Goal: Find contact information: Find contact information

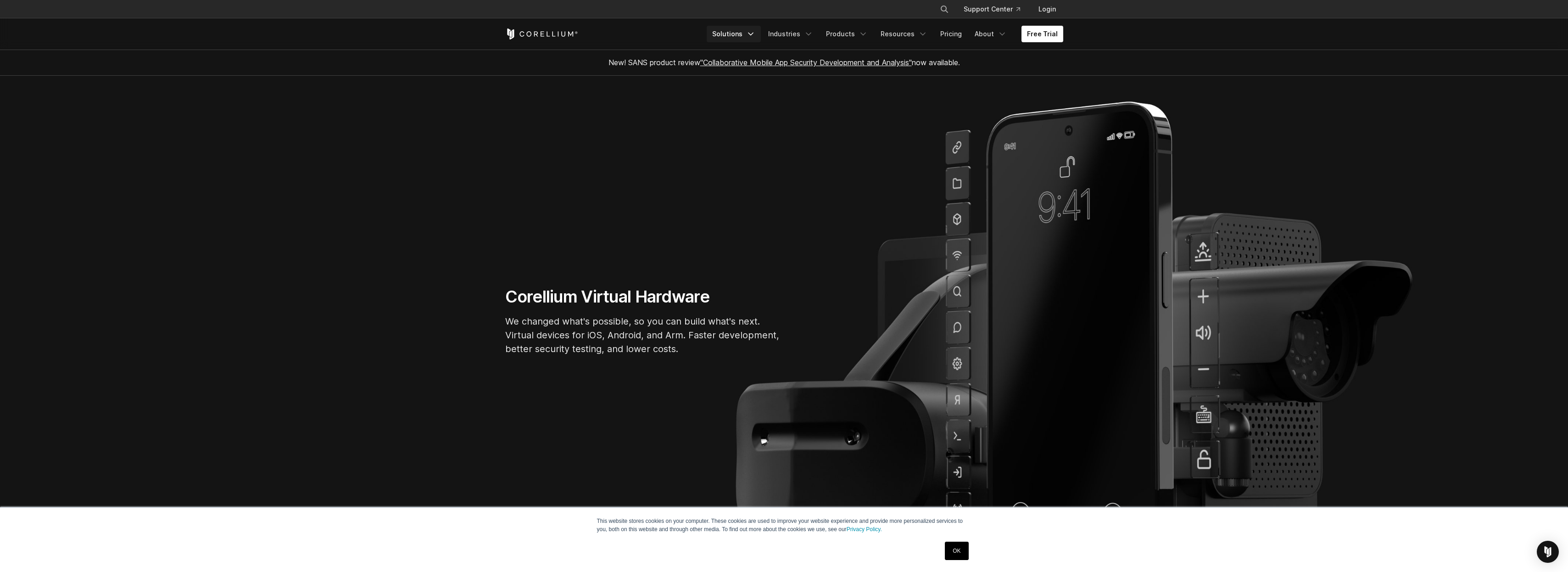
click at [755, 34] on icon "Navigation Menu" at bounding box center [751, 34] width 9 height 9
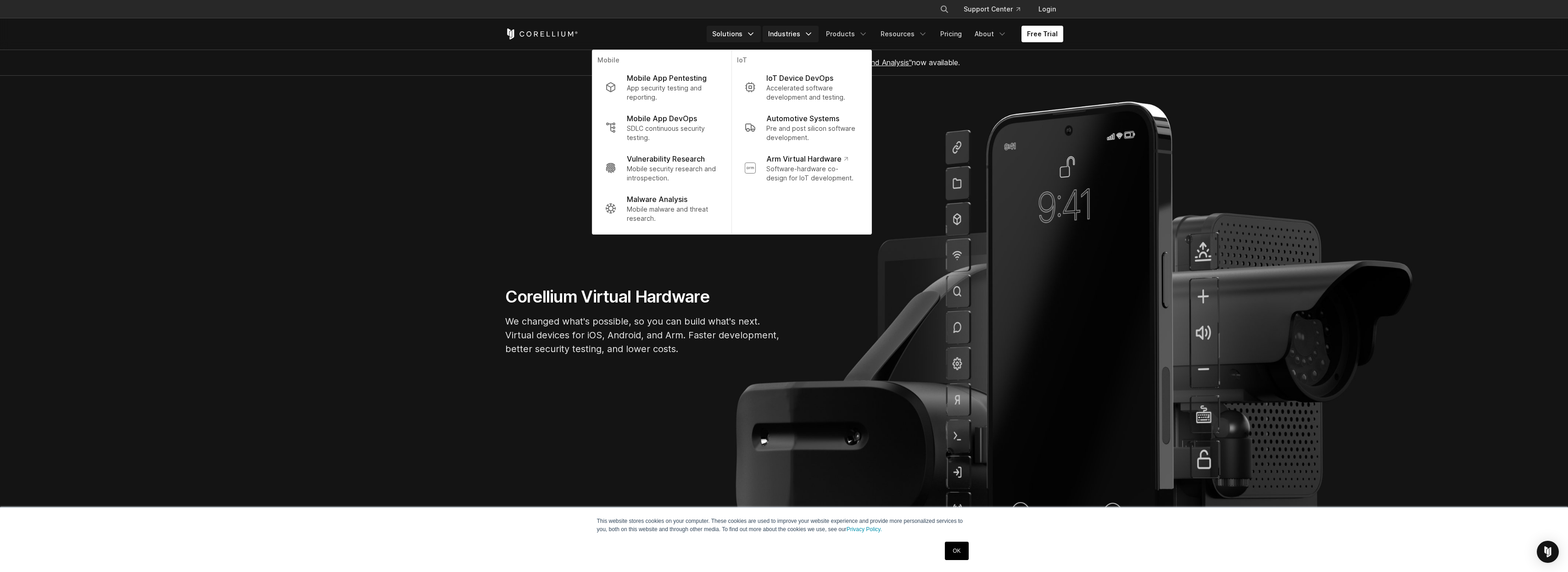
click at [813, 35] on icon "Navigation Menu" at bounding box center [809, 34] width 9 height 9
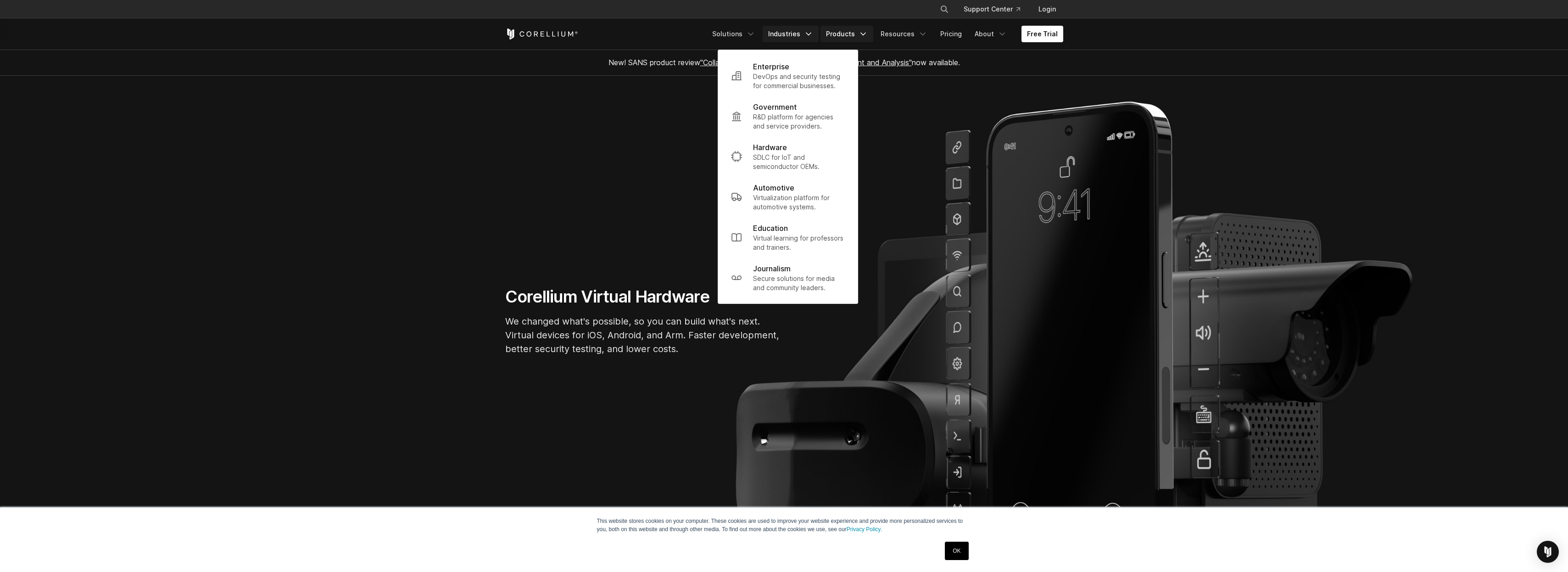
click at [865, 34] on polyline "Navigation Menu" at bounding box center [863, 34] width 4 height 2
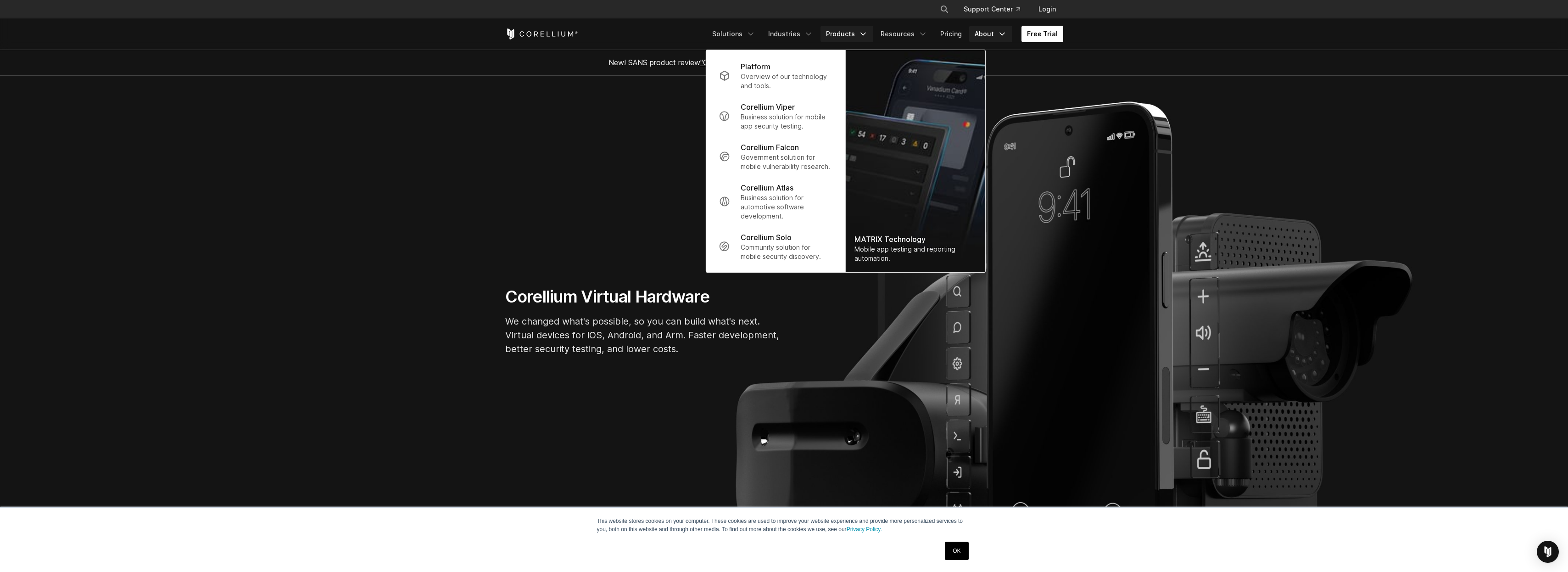
click at [999, 33] on icon "Navigation Menu" at bounding box center [1002, 34] width 9 height 9
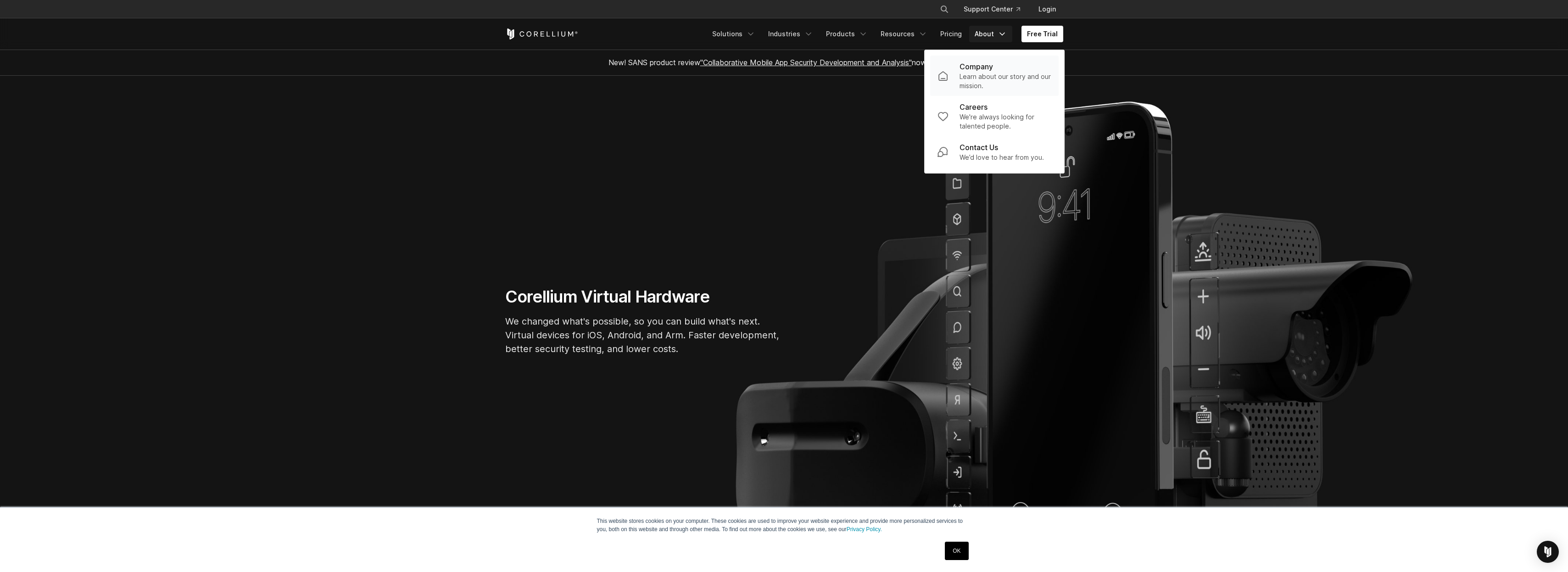
click at [985, 61] on p "Company" at bounding box center [976, 66] width 33 height 11
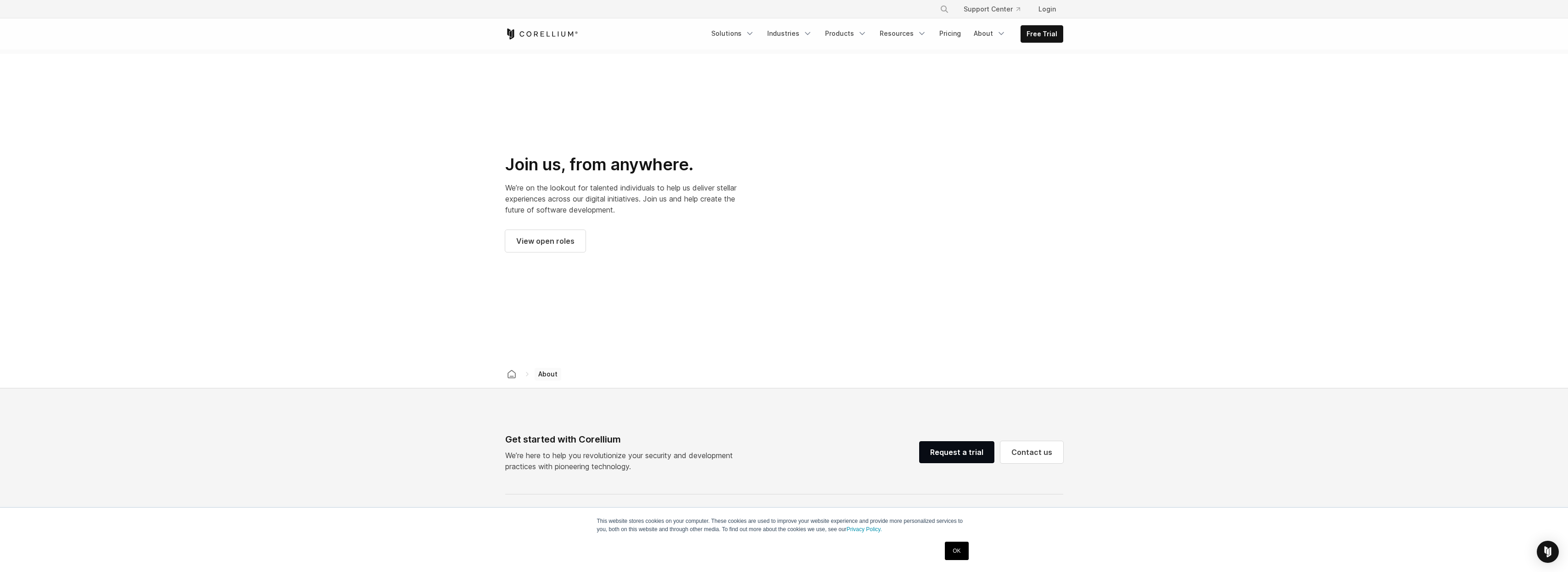
scroll to position [1195, 0]
click at [542, 234] on span "View open roles" at bounding box center [545, 239] width 58 height 11
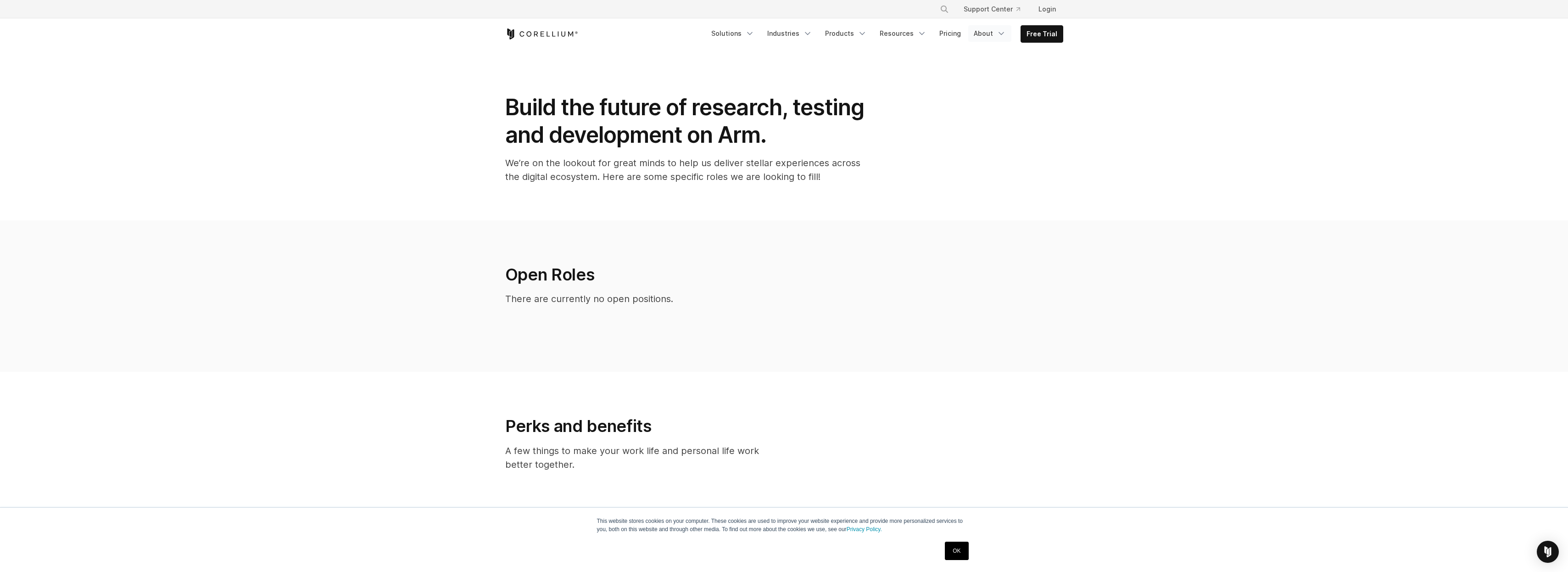
click at [988, 37] on link "About" at bounding box center [990, 34] width 43 height 16
click at [982, 67] on p "Company" at bounding box center [975, 66] width 33 height 11
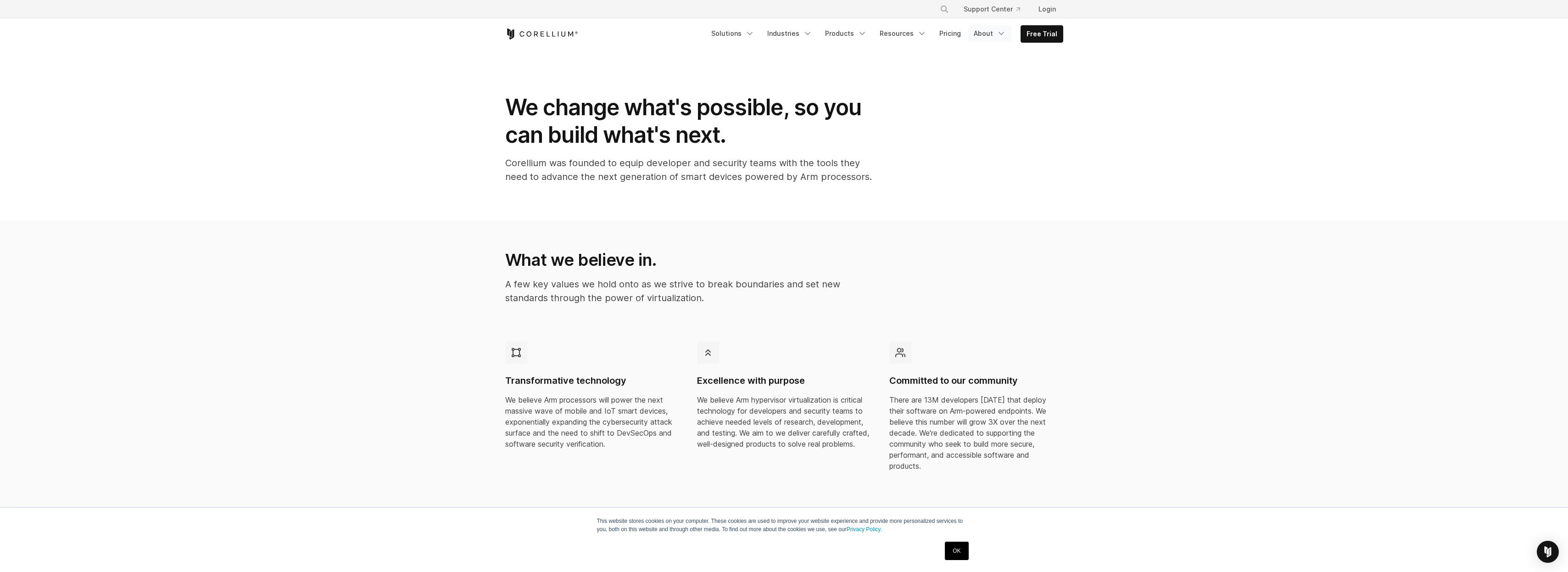
click at [978, 35] on link "About" at bounding box center [990, 34] width 43 height 16
click at [970, 167] on link "Contact Us We’d love to hear from you." at bounding box center [993, 152] width 129 height 31
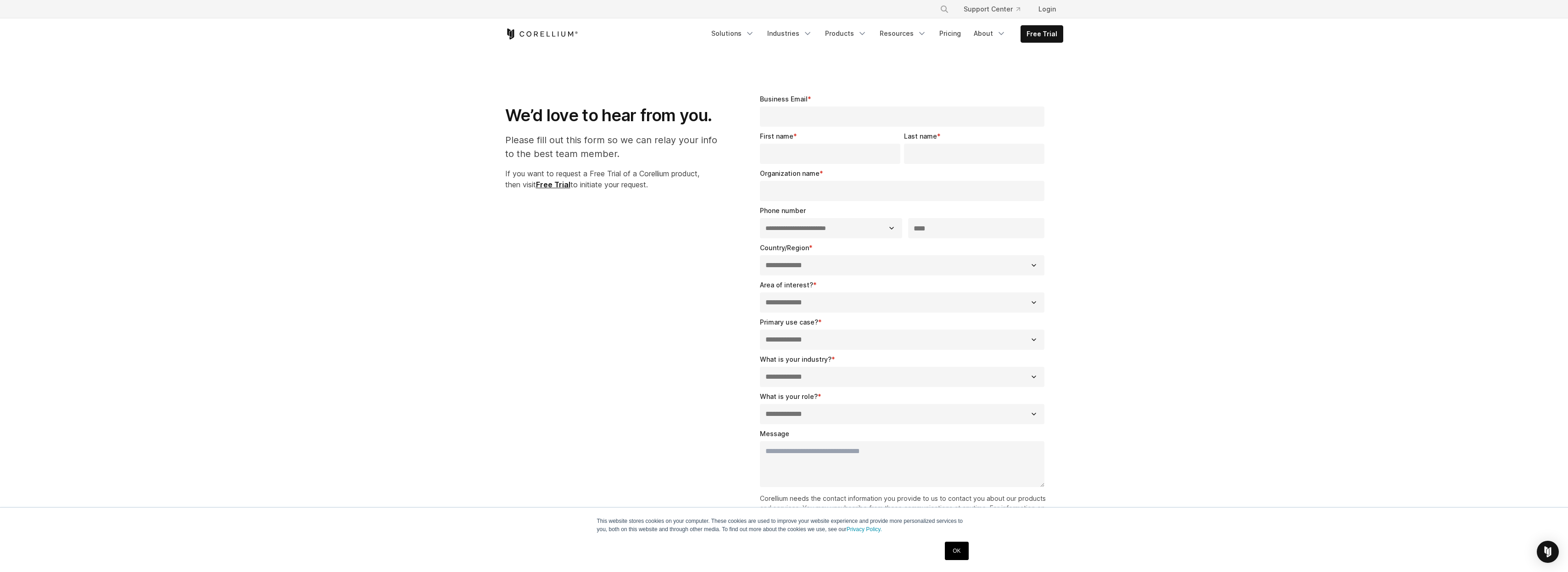
select select "**"
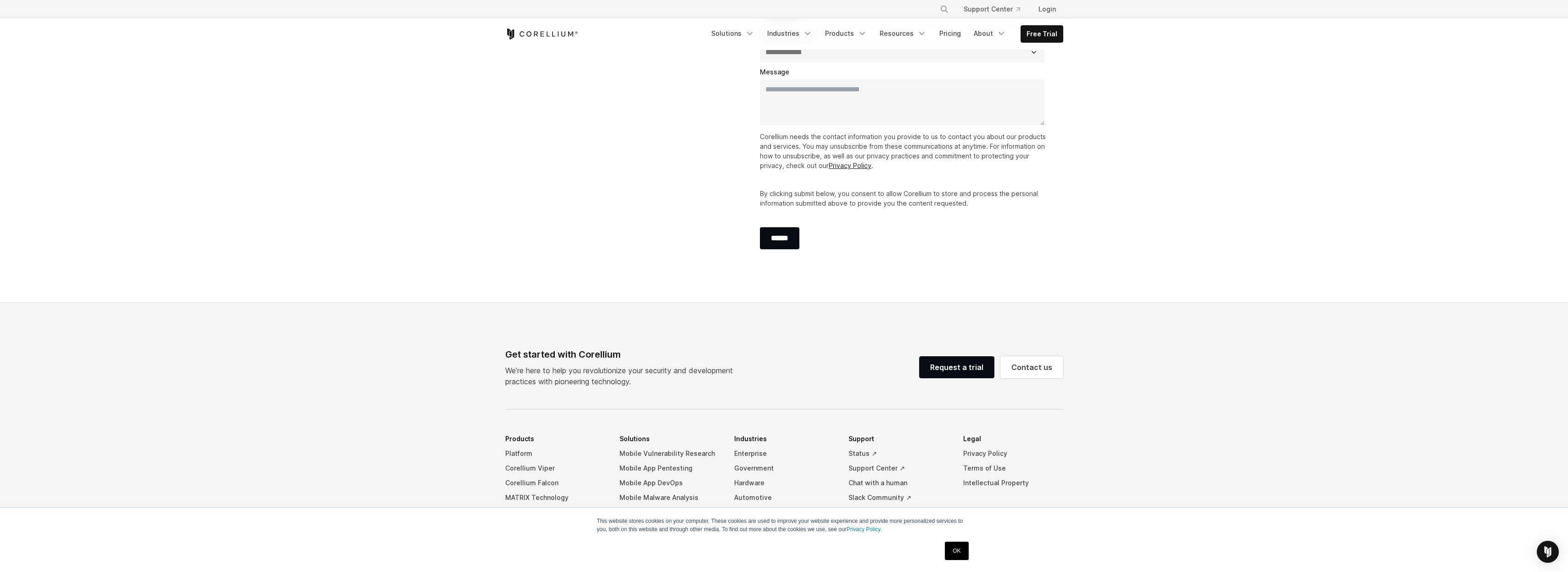
scroll to position [448, 0]
